Goal: Find specific page/section: Find specific page/section

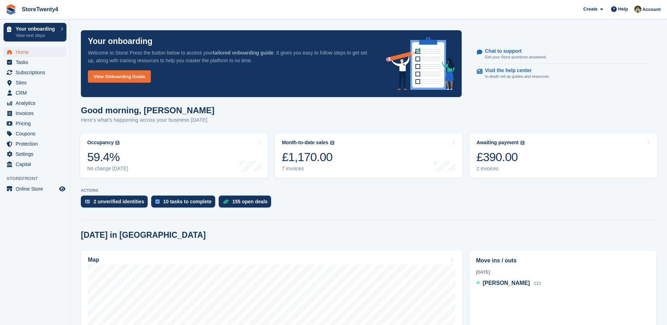
scroll to position [35, 0]
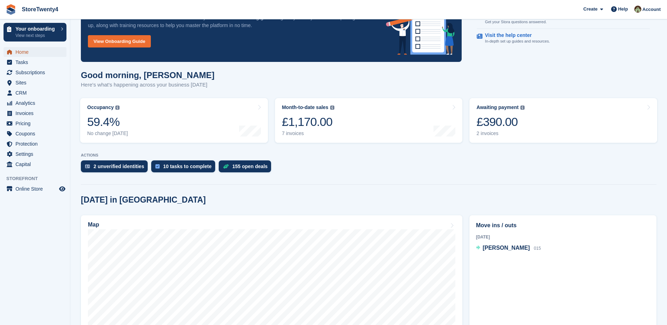
click at [24, 52] on span "Home" at bounding box center [36, 52] width 42 height 10
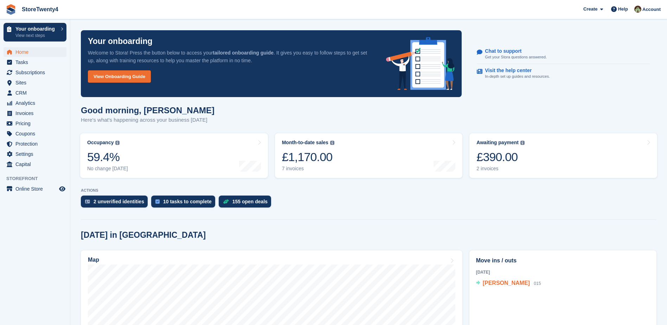
click at [503, 283] on span "[PERSON_NAME]" at bounding box center [506, 283] width 47 height 6
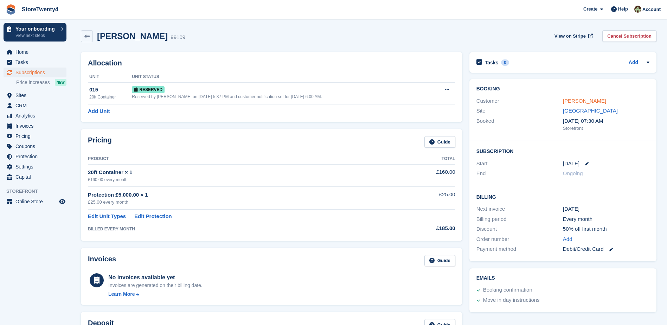
click at [579, 100] on link "[PERSON_NAME]" at bounding box center [584, 101] width 43 height 6
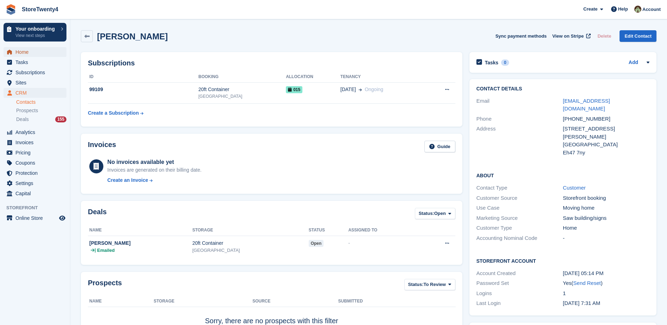
click at [21, 51] on span "Home" at bounding box center [36, 52] width 42 height 10
